Goal: Information Seeking & Learning: Understand process/instructions

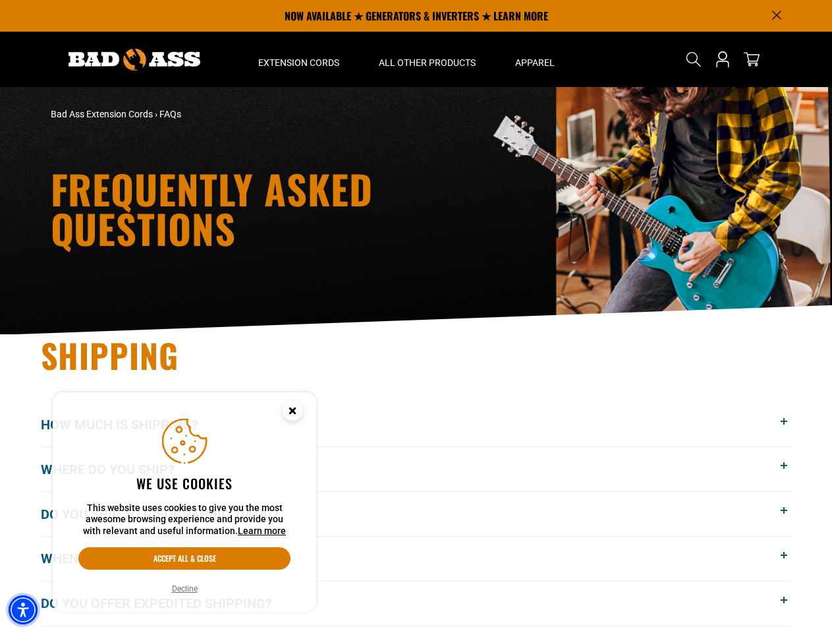
click at [23, 610] on img "Accessibility Menu" at bounding box center [23, 609] width 29 height 29
